Goal: Task Accomplishment & Management: Complete application form

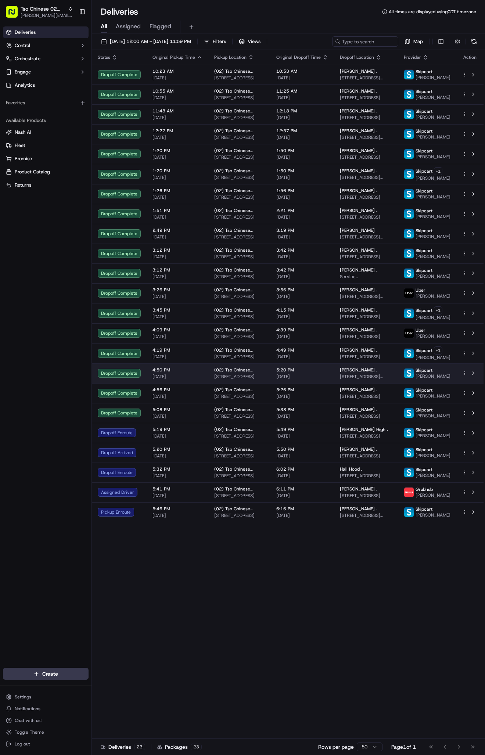
click at [366, 373] on span "[PERSON_NAME] ." at bounding box center [358, 370] width 37 height 6
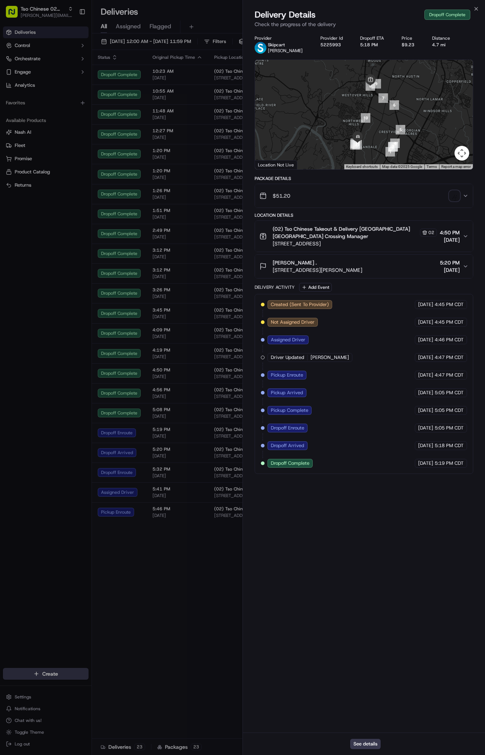
click at [459, 195] on img "button" at bounding box center [454, 196] width 10 height 10
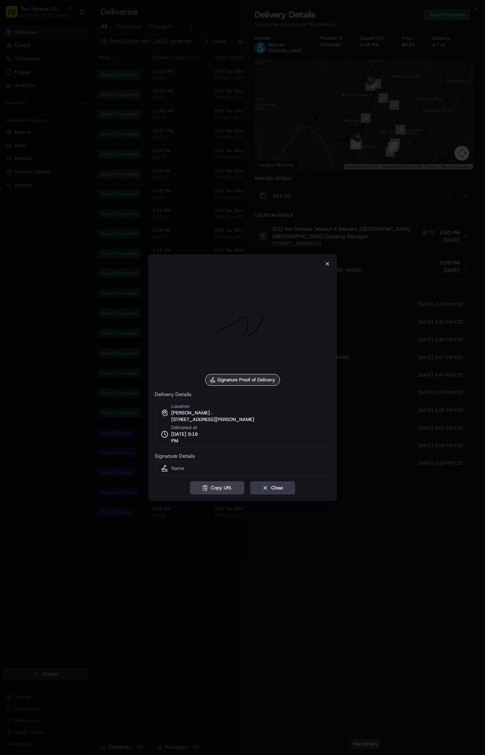
click at [328, 263] on icon "button" at bounding box center [327, 263] width 3 height 3
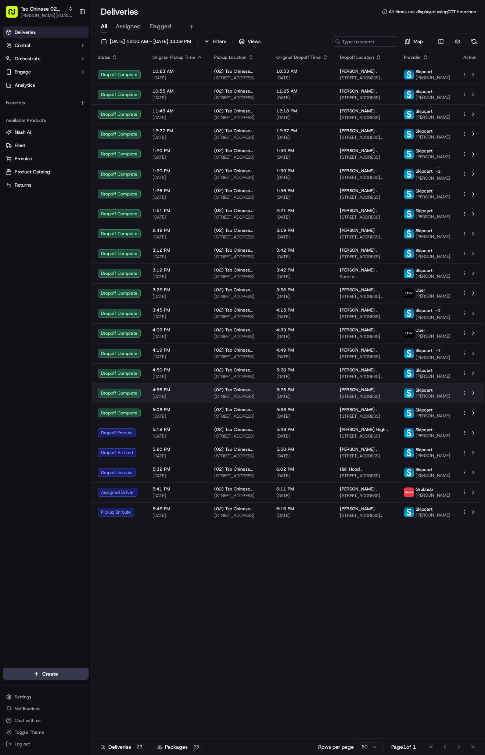
click at [360, 393] on span "[PERSON_NAME] ." at bounding box center [358, 390] width 37 height 6
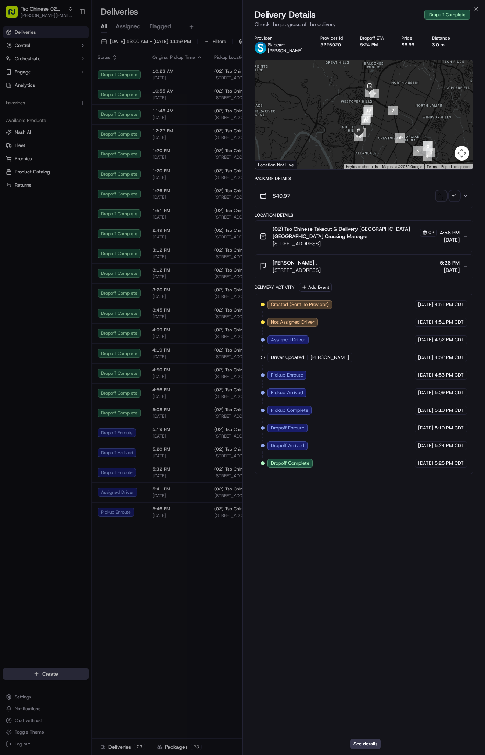
click at [439, 199] on img "button" at bounding box center [441, 196] width 10 height 10
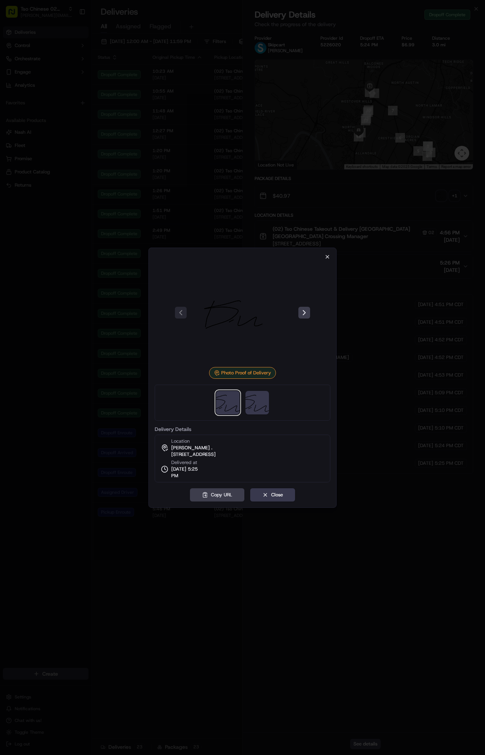
click at [327, 257] on icon "button" at bounding box center [327, 256] width 3 height 3
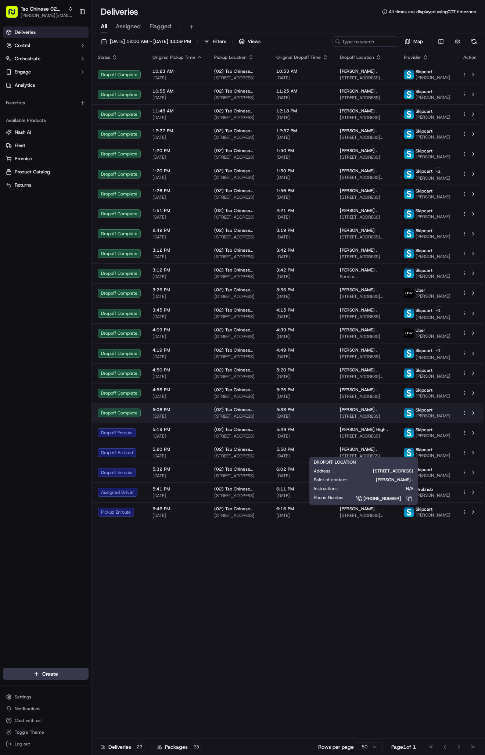
click at [370, 413] on span "[PERSON_NAME] ." at bounding box center [358, 410] width 37 height 6
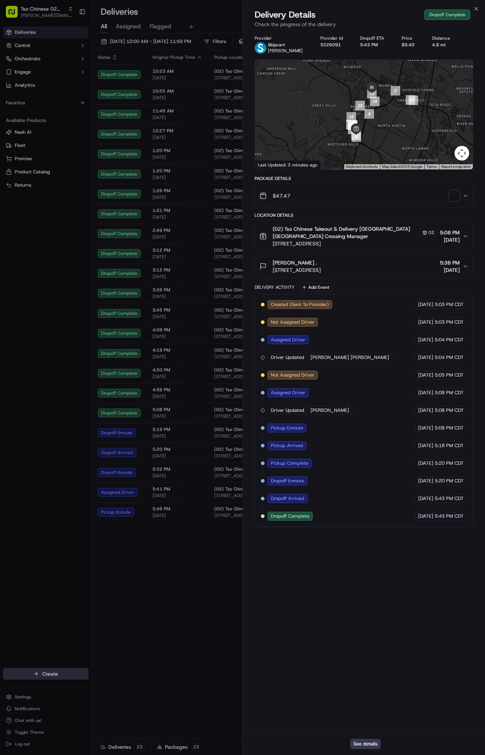
click at [453, 194] on img "button" at bounding box center [454, 196] width 10 height 10
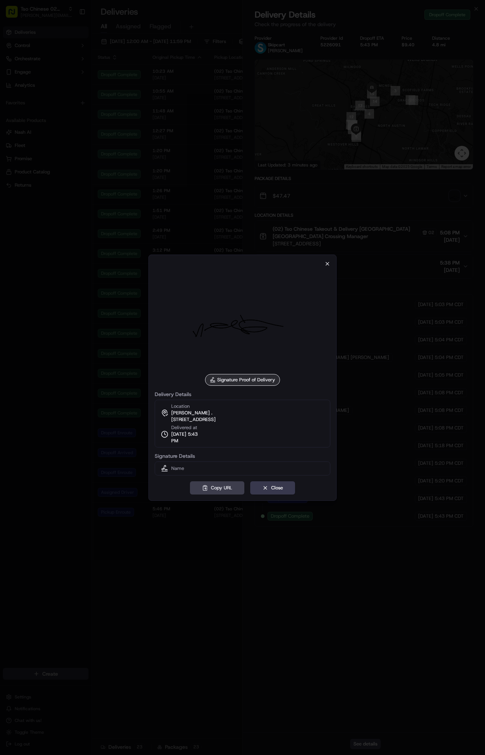
click at [327, 264] on icon "button" at bounding box center [327, 264] width 6 height 6
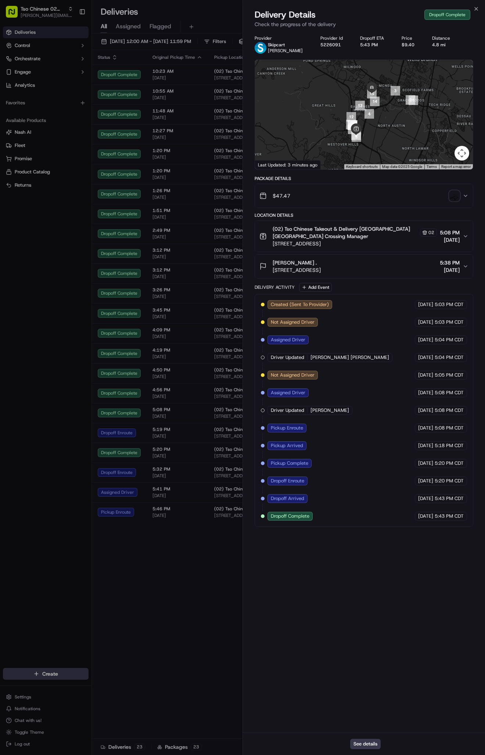
click at [464, 197] on icon "button" at bounding box center [466, 196] width 6 height 6
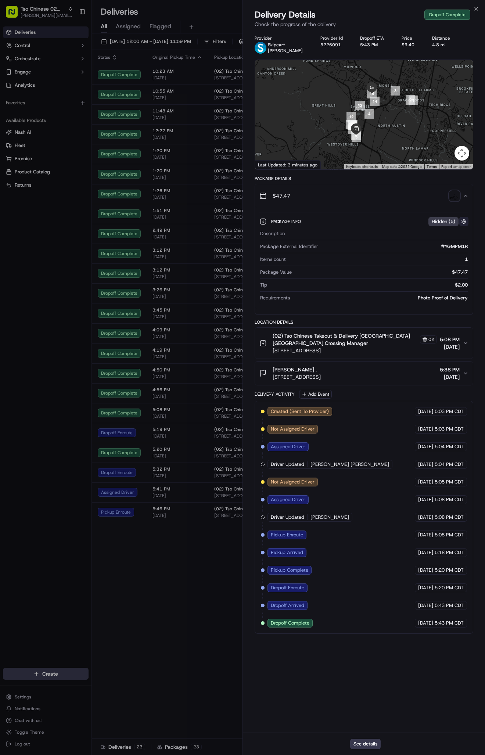
click at [463, 221] on button "button" at bounding box center [463, 221] width 9 height 9
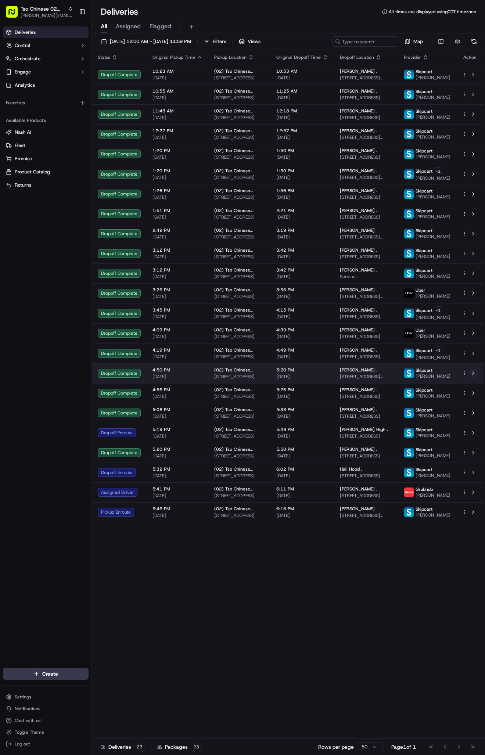
click at [355, 452] on span "[PERSON_NAME] ." at bounding box center [358, 449] width 37 height 6
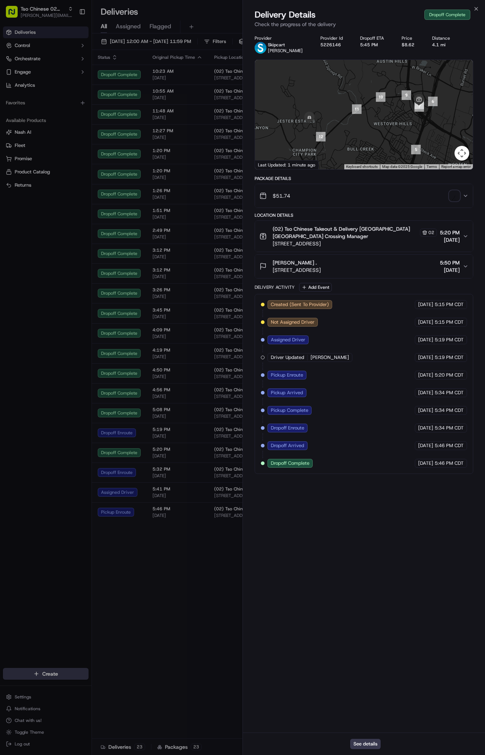
click at [454, 196] on img "button" at bounding box center [454, 196] width 10 height 10
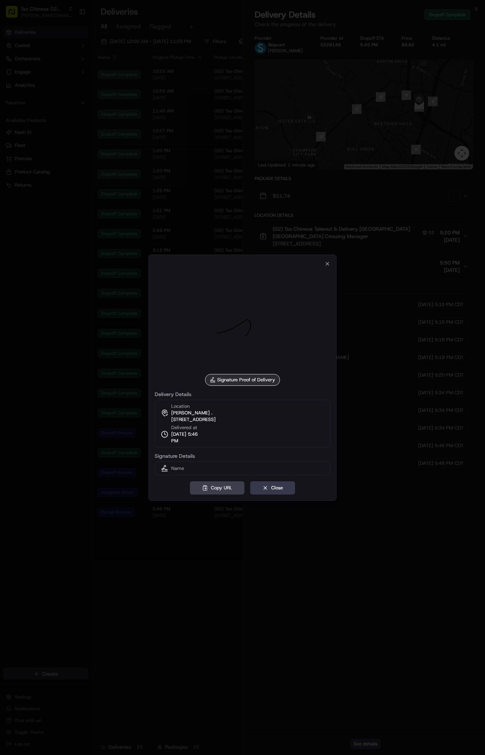
click at [326, 260] on div "Signature Proof of Delivery Delivery Details Location [PERSON_NAME] . [STREET_A…" at bounding box center [242, 378] width 188 height 246
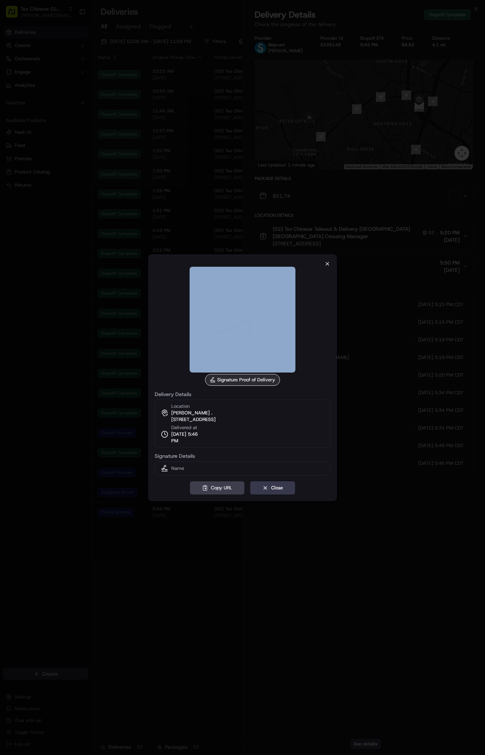
click at [326, 262] on icon "button" at bounding box center [327, 264] width 6 height 6
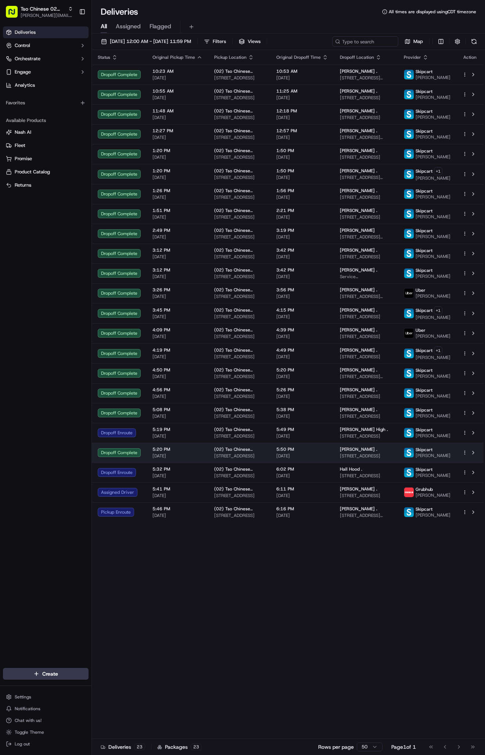
click at [392, 459] on span "[STREET_ADDRESS]" at bounding box center [366, 456] width 52 height 6
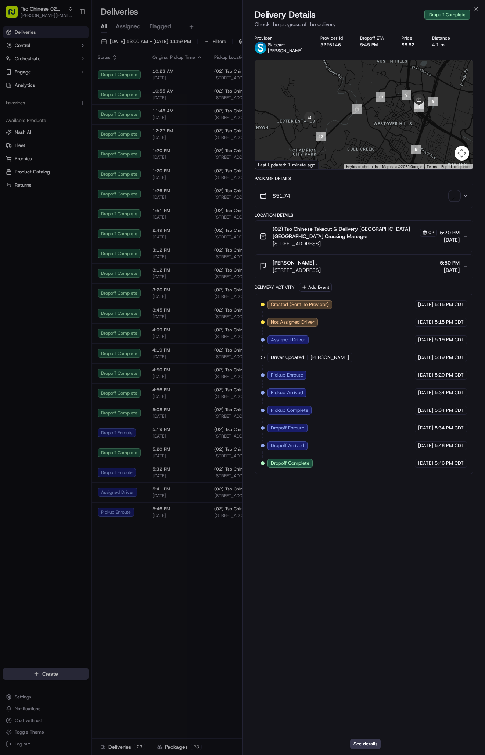
click at [31, 486] on div "Deliveries Control Orchestrate Engage Analytics Favorites Available Products [P…" at bounding box center [45, 343] width 91 height 639
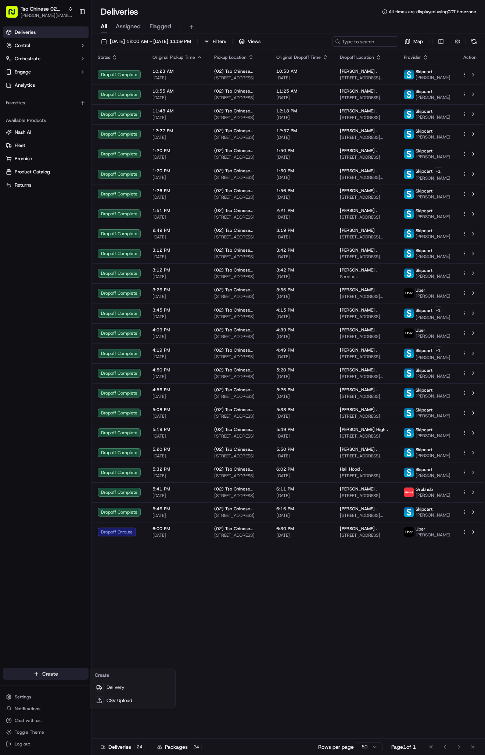
click at [46, 668] on html "Tso Chinese 02 Arbor [PERSON_NAME][EMAIL_ADDRESS][DOMAIN_NAME] Toggle Sidebar D…" at bounding box center [242, 377] width 485 height 755
click at [103, 687] on div at bounding box center [99, 687] width 9 height 9
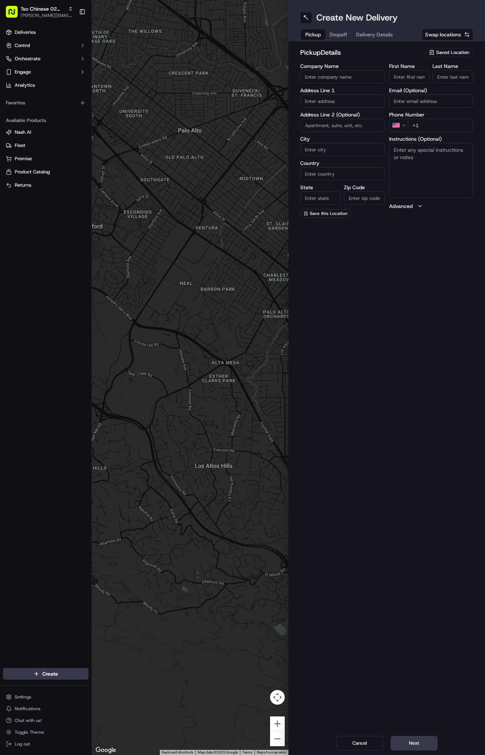
click at [448, 48] on div "Saved Location" at bounding box center [449, 52] width 48 height 9
click at [449, 78] on span "(02) Tso Chinese Takeout & Delivery [GEOGRAPHIC_DATA] (02)" at bounding box center [436, 83] width 90 height 13
type input "(02) Tso Chinese Takeout & Delivery [GEOGRAPHIC_DATA]"
type input "Bldg E Ste 402"
type input "Austin"
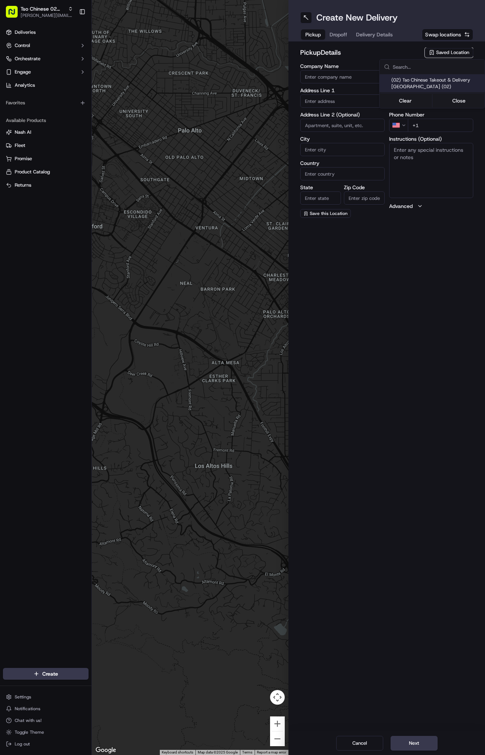
type input "US"
type input "[GEOGRAPHIC_DATA]"
type input "78759"
type input "Tso Chinese"
type input "Arboretum Crossing Manager"
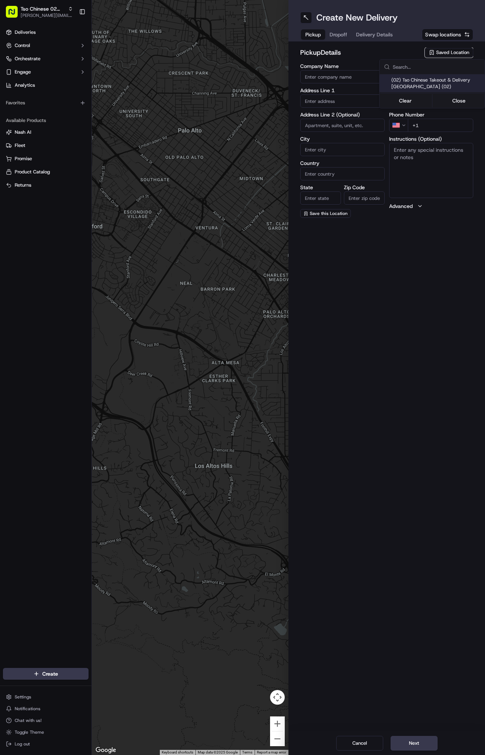
type input "[EMAIL_ADDRESS][DOMAIN_NAME]"
type input "[PHONE_NUMBER]"
type textarea "Submit a picture displaying address & food as Proof of Delivery. Envía una foto…"
type input "[STREET_ADDRESS]"
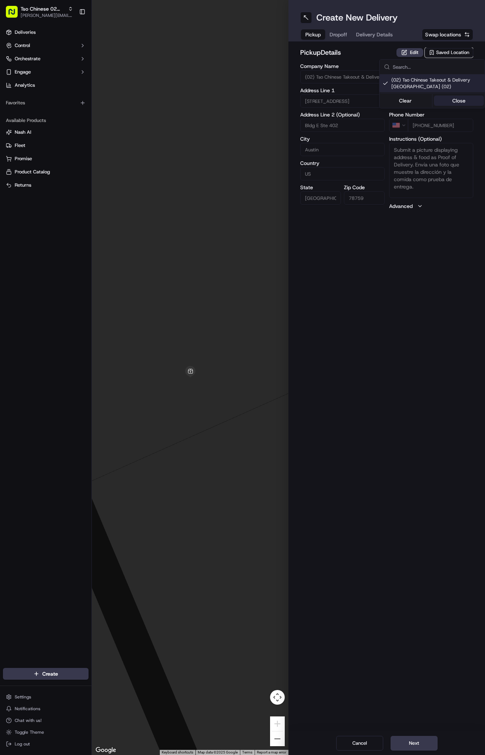
click at [453, 101] on button "Close" at bounding box center [459, 101] width 50 height 10
click at [368, 34] on span "Delivery Details" at bounding box center [374, 34] width 37 height 7
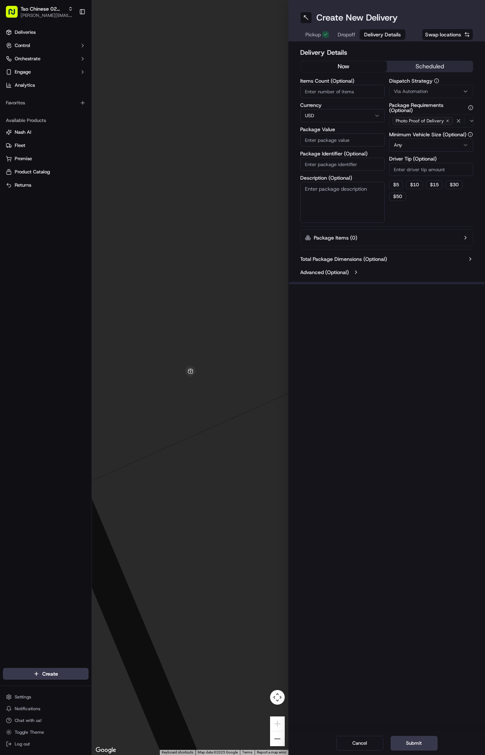
click at [409, 89] on span "Via Automation" at bounding box center [411, 91] width 34 height 7
click at [415, 130] on span "Tso Arbor Strategy" at bounding box center [436, 131] width 90 height 7
click at [453, 158] on button "Close" at bounding box center [459, 156] width 50 height 10
click at [417, 174] on input "Driver Tip (Optional)" at bounding box center [431, 169] width 85 height 13
type input "2"
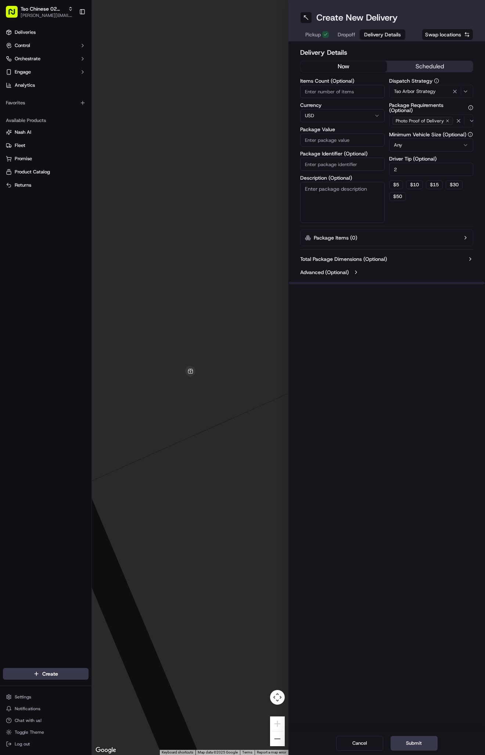
click at [339, 163] on input "Package Identifier (Optional)" at bounding box center [342, 164] width 85 height 13
paste input "#A0NACZP"
type input "#A0NACZP"
click at [343, 136] on input "Package Value" at bounding box center [342, 139] width 85 height 13
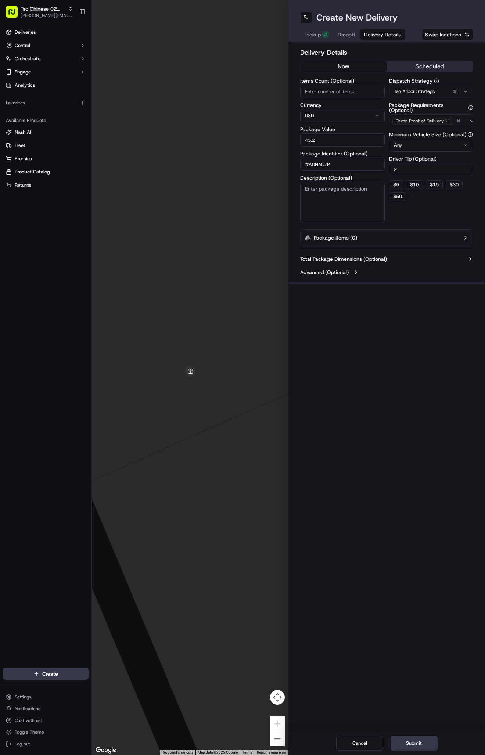
type input "45.25"
click at [353, 37] on span "Dropoff" at bounding box center [347, 34] width 18 height 7
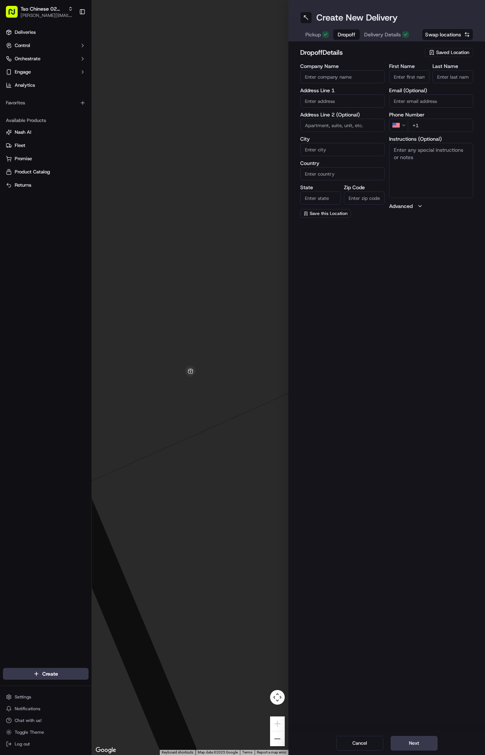
paste input "[PERSON_NAME]"
type input "[PERSON_NAME]"
type input "."
click at [439, 127] on input "+1" at bounding box center [441, 125] width 66 height 13
click at [434, 125] on input "+1" at bounding box center [441, 125] width 66 height 13
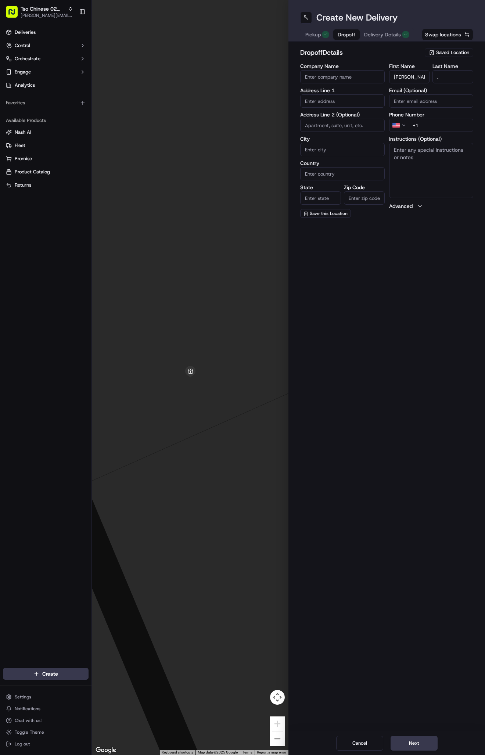
paste input "[PHONE_NUMBER]"
type input "[PHONE_NUMBER]"
paste input "[STREET_ADDRESS]"
click at [360, 121] on div "[STREET_ADDRESS]" at bounding box center [342, 116] width 81 height 11
type input "[STREET_ADDRESS]"
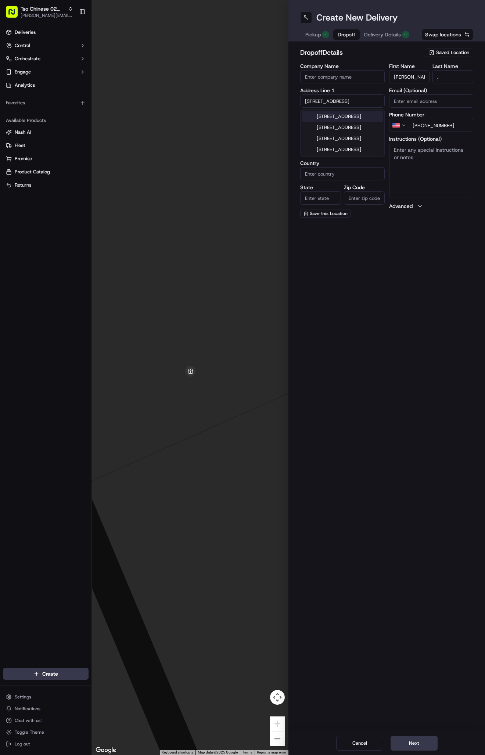
type input "Austin"
type input "[GEOGRAPHIC_DATA]"
type input "78759"
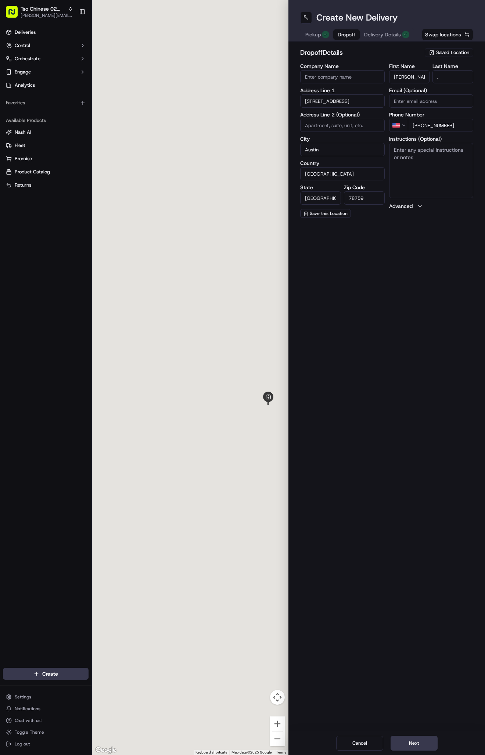
type input "[STREET_ADDRESS]"
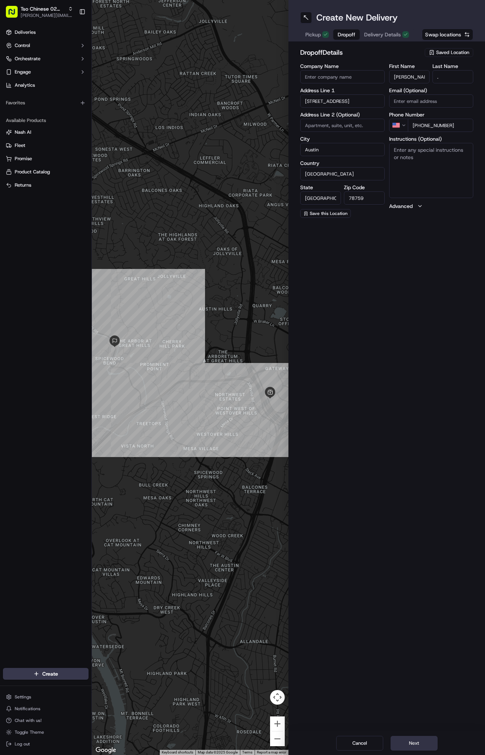
click at [408, 740] on button "Next" at bounding box center [414, 743] width 47 height 15
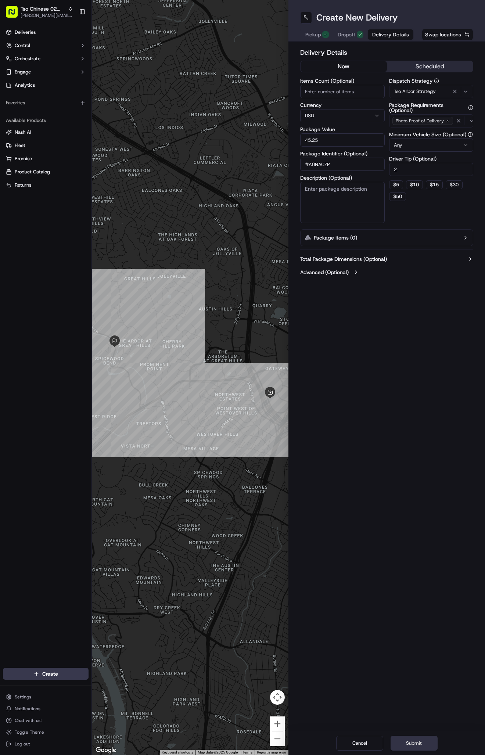
click at [408, 740] on button "Submit" at bounding box center [414, 743] width 47 height 15
click at [408, 740] on div "Cancel Submit" at bounding box center [386, 744] width 197 height 24
